Goal: Find contact information: Find contact information

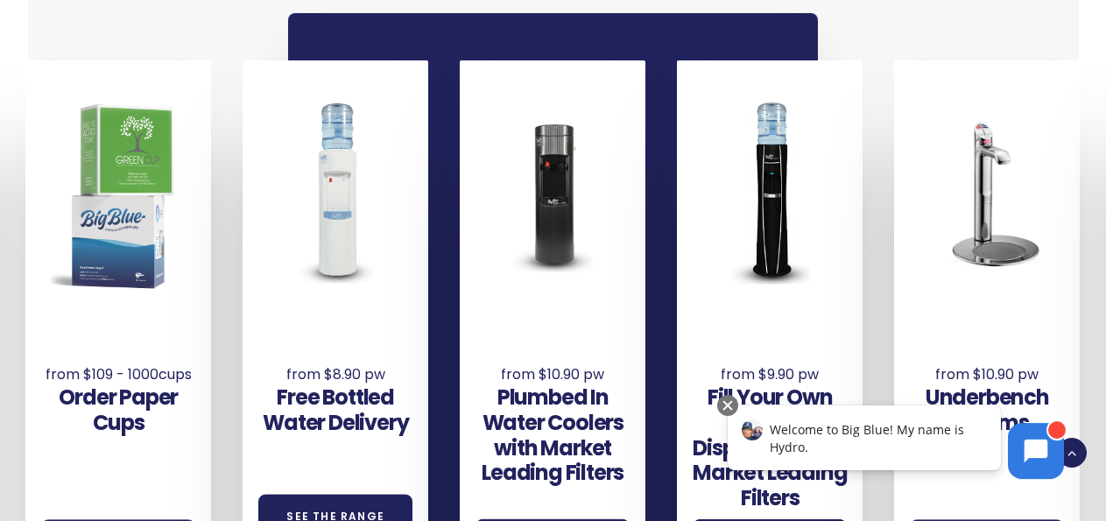
scroll to position [1057, 0]
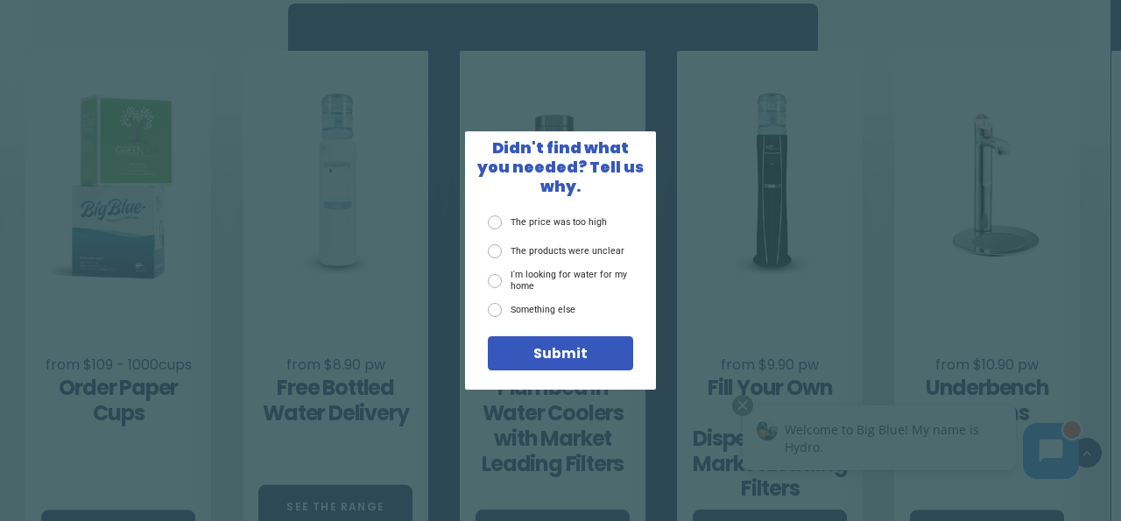
click at [1105, 39] on div "X Didn't find what you needed? Tell us why. The price was too high The products…" at bounding box center [560, 260] width 1121 height 521
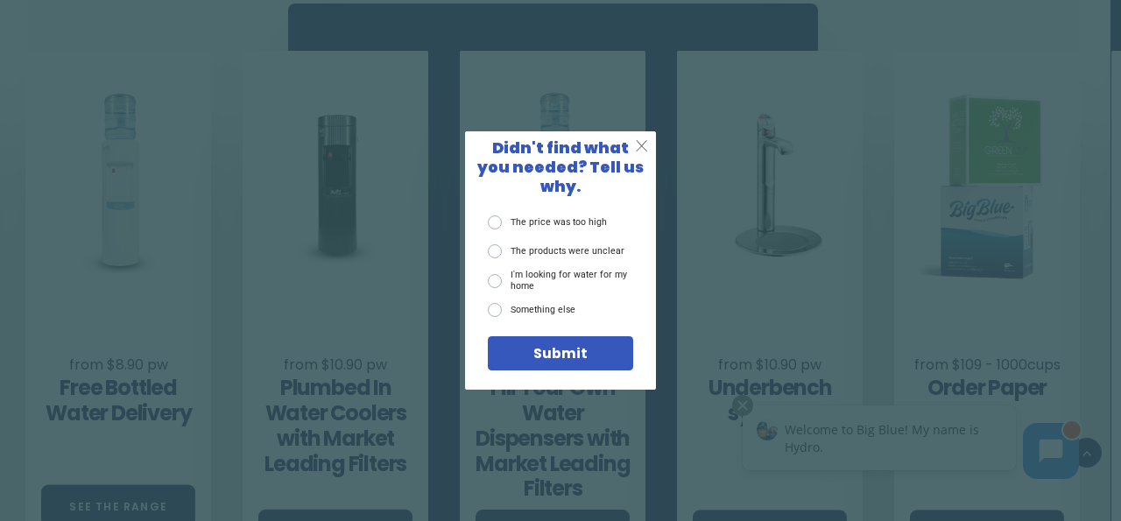
click at [640, 156] on span "X" at bounding box center [641, 146] width 13 height 19
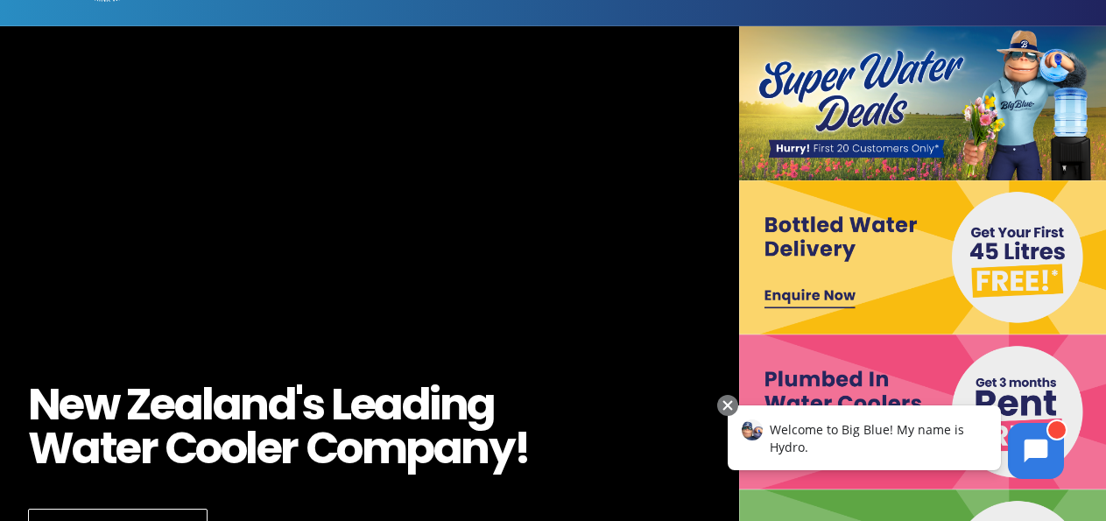
scroll to position [0, 0]
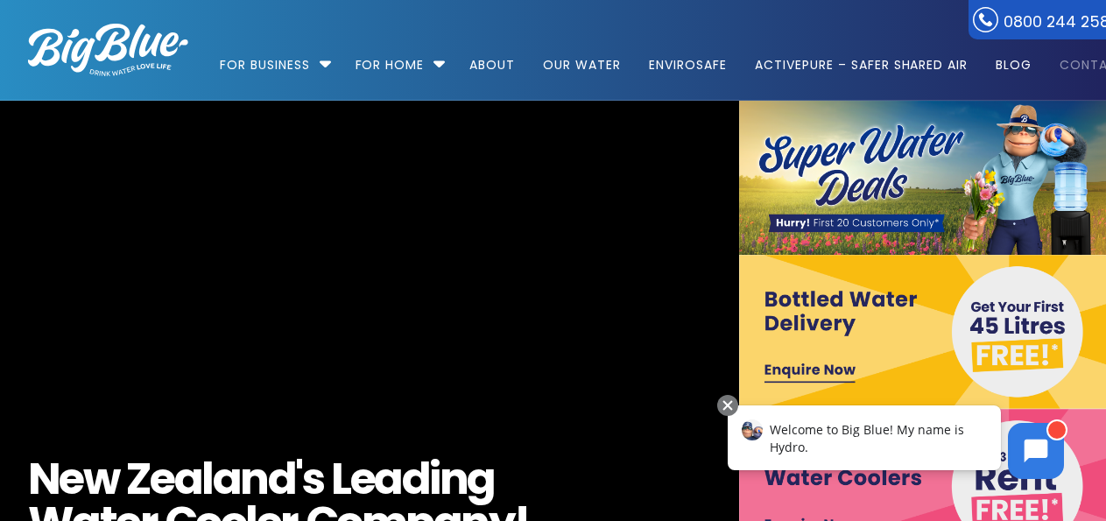
click at [1087, 66] on link "Contact" at bounding box center [1087, 56] width 80 height 113
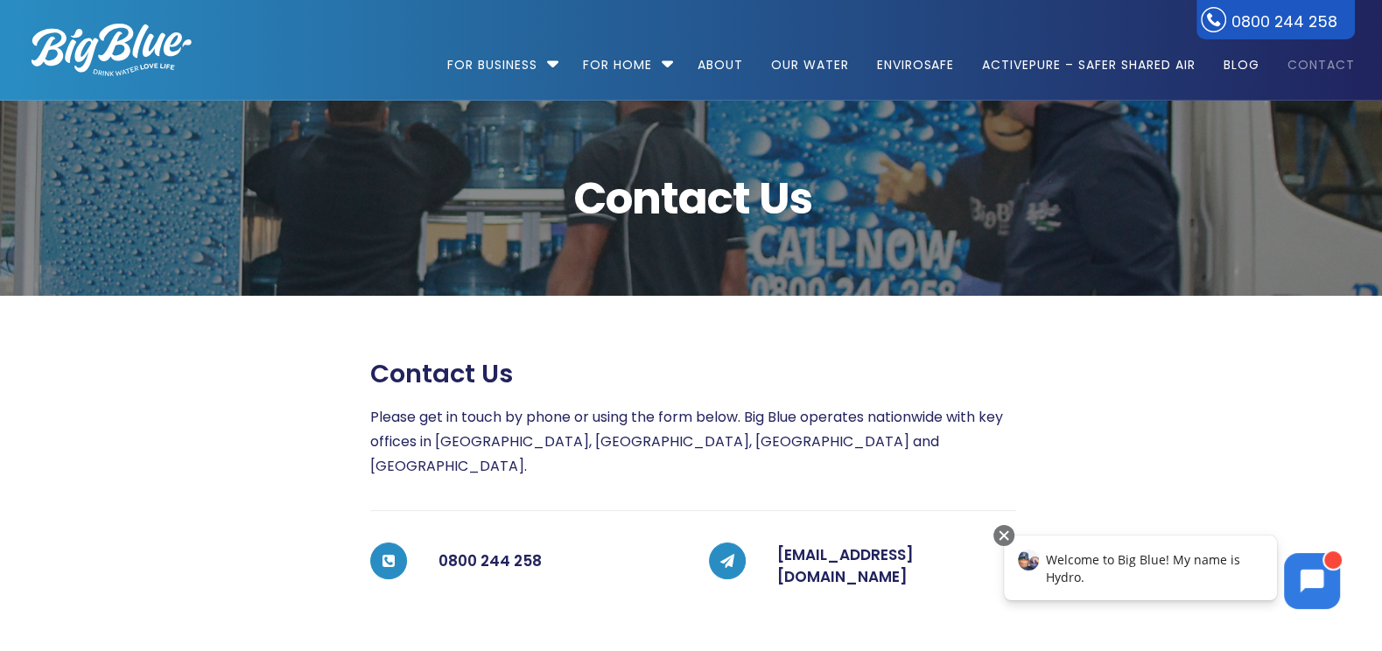
click at [122, 48] on img at bounding box center [112, 50] width 160 height 53
